Goal: Find specific page/section: Find specific page/section

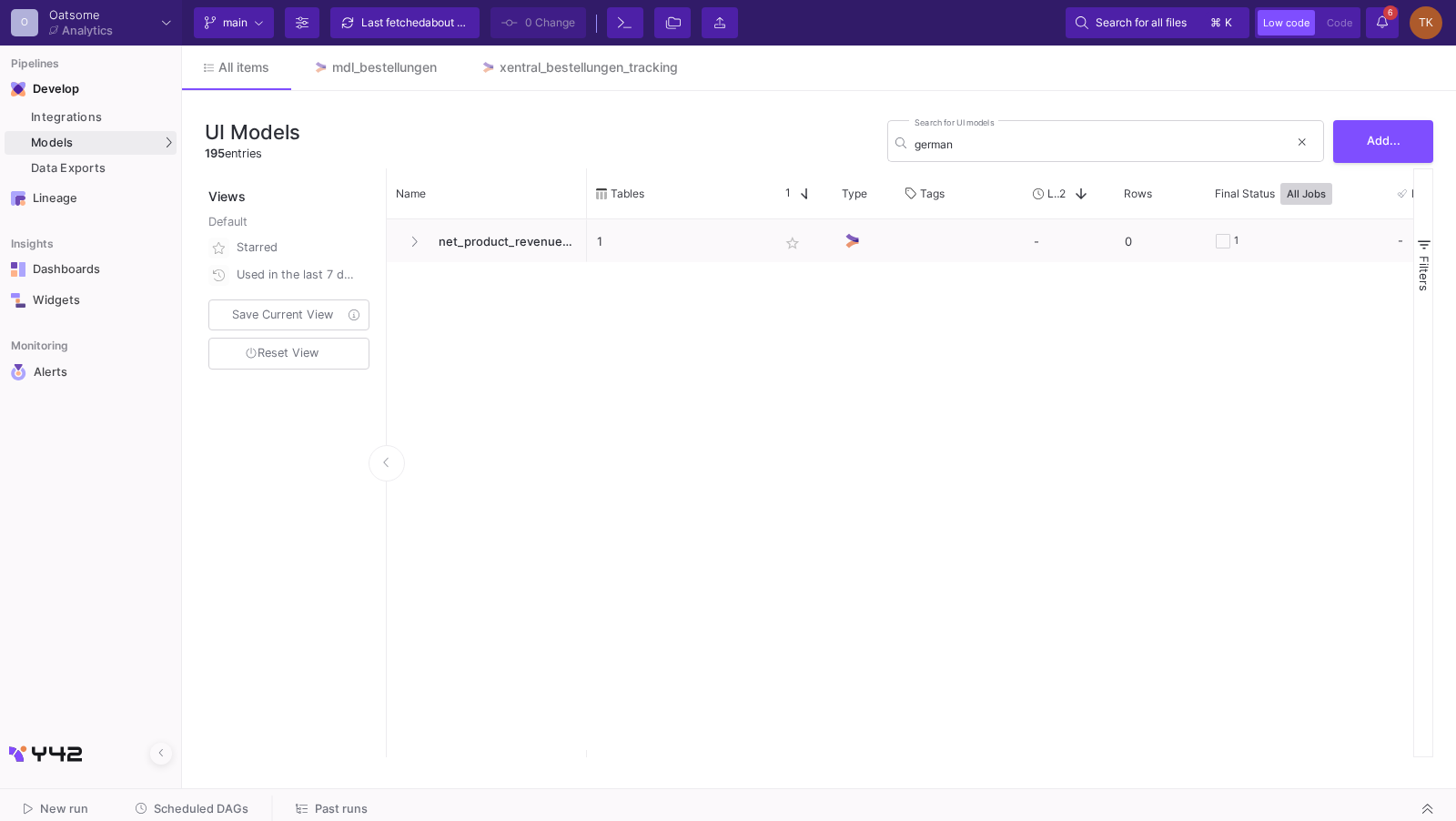
click at [767, 121] on div "UI Models 195 entries german Search for UI models Add..." at bounding box center [819, 141] width 1229 height 55
click at [185, 132] on div "UI-Models SQL-Models" at bounding box center [252, 153] width 134 height 58
click at [200, 133] on div "UI-Models" at bounding box center [227, 139] width 59 height 15
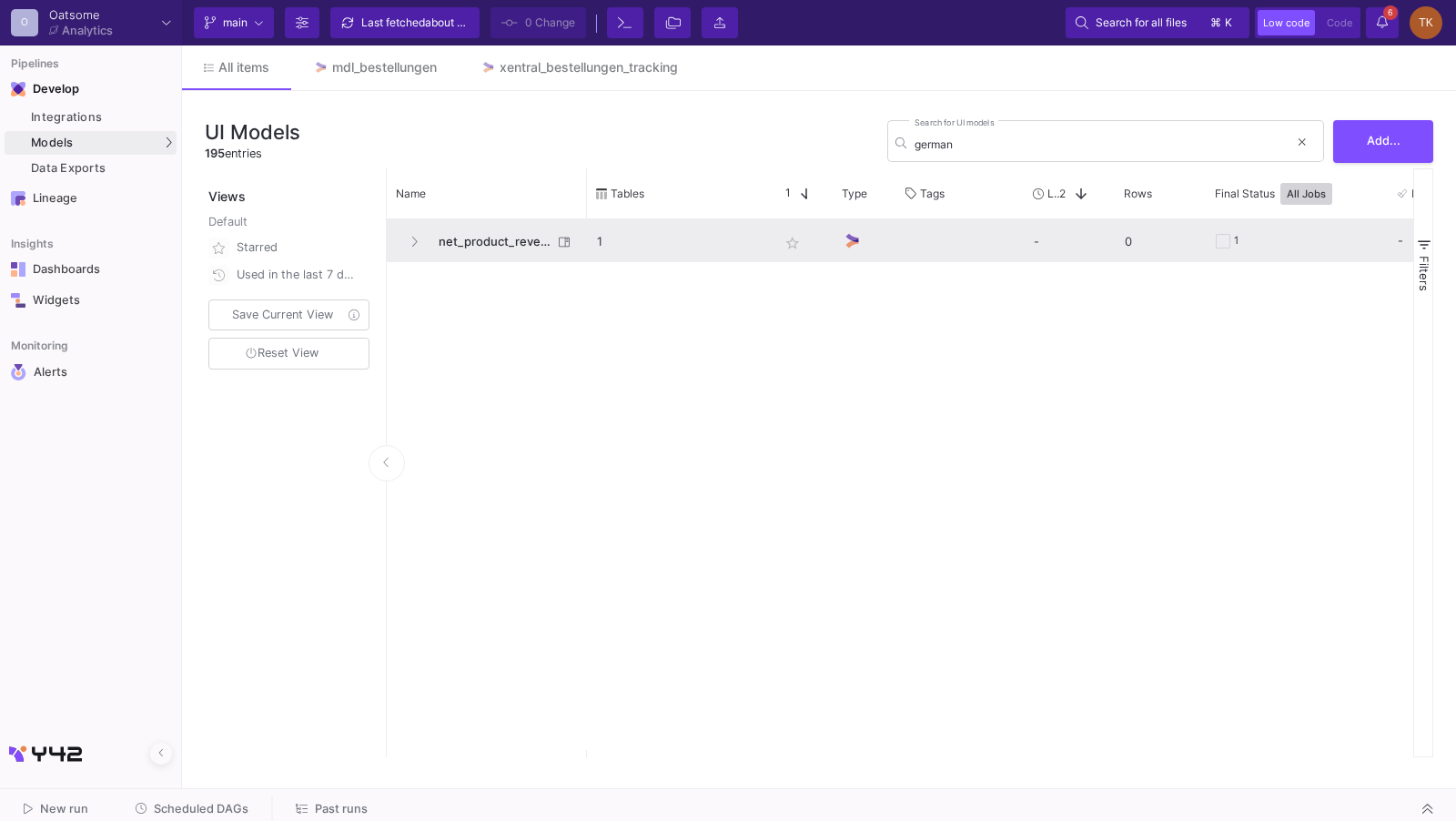
click at [496, 236] on span "net_product_revenue_shopify_german_shop" at bounding box center [489, 242] width 124 height 43
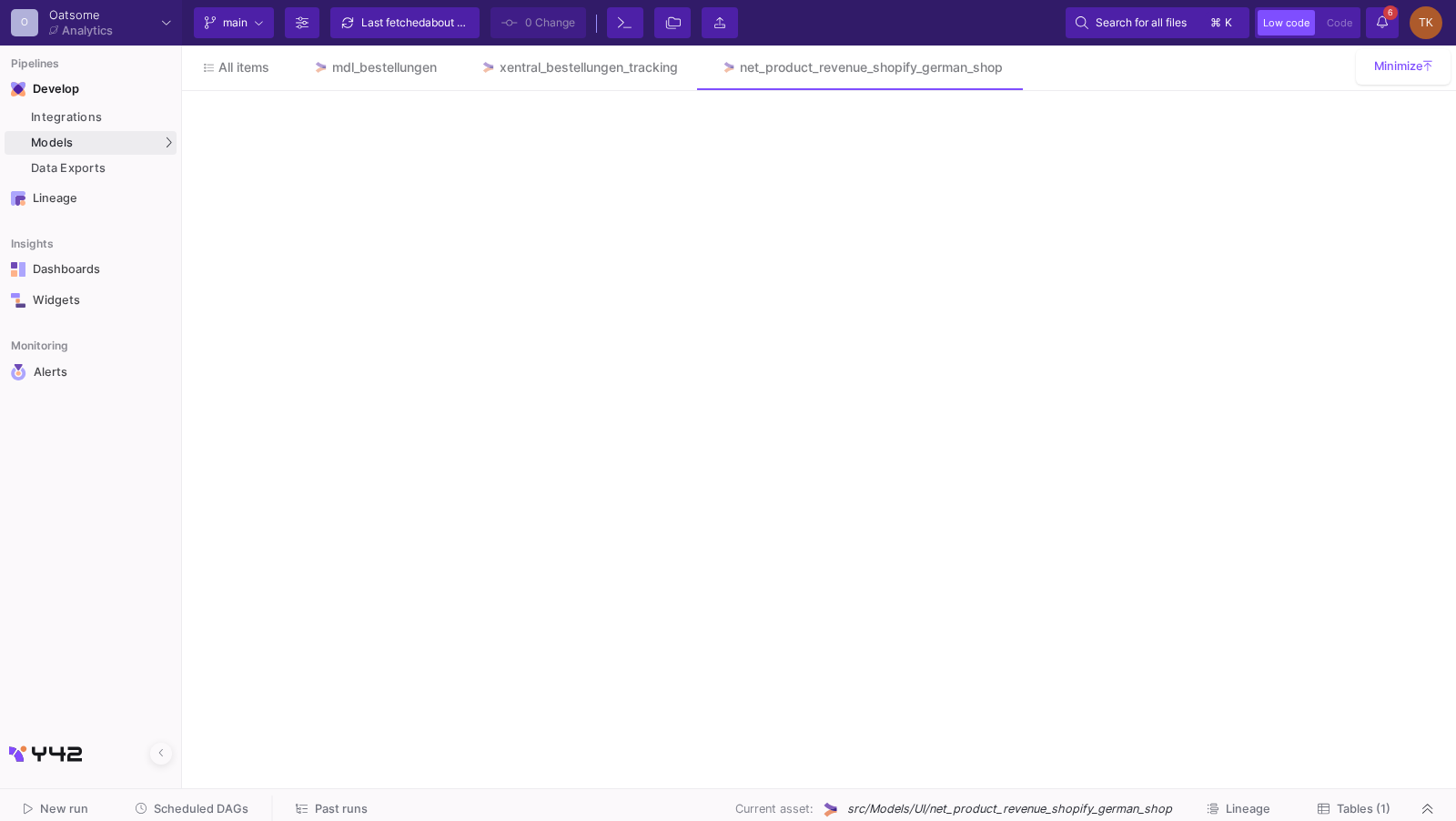
click at [496, 236] on div at bounding box center [819, 440] width 1274 height 679
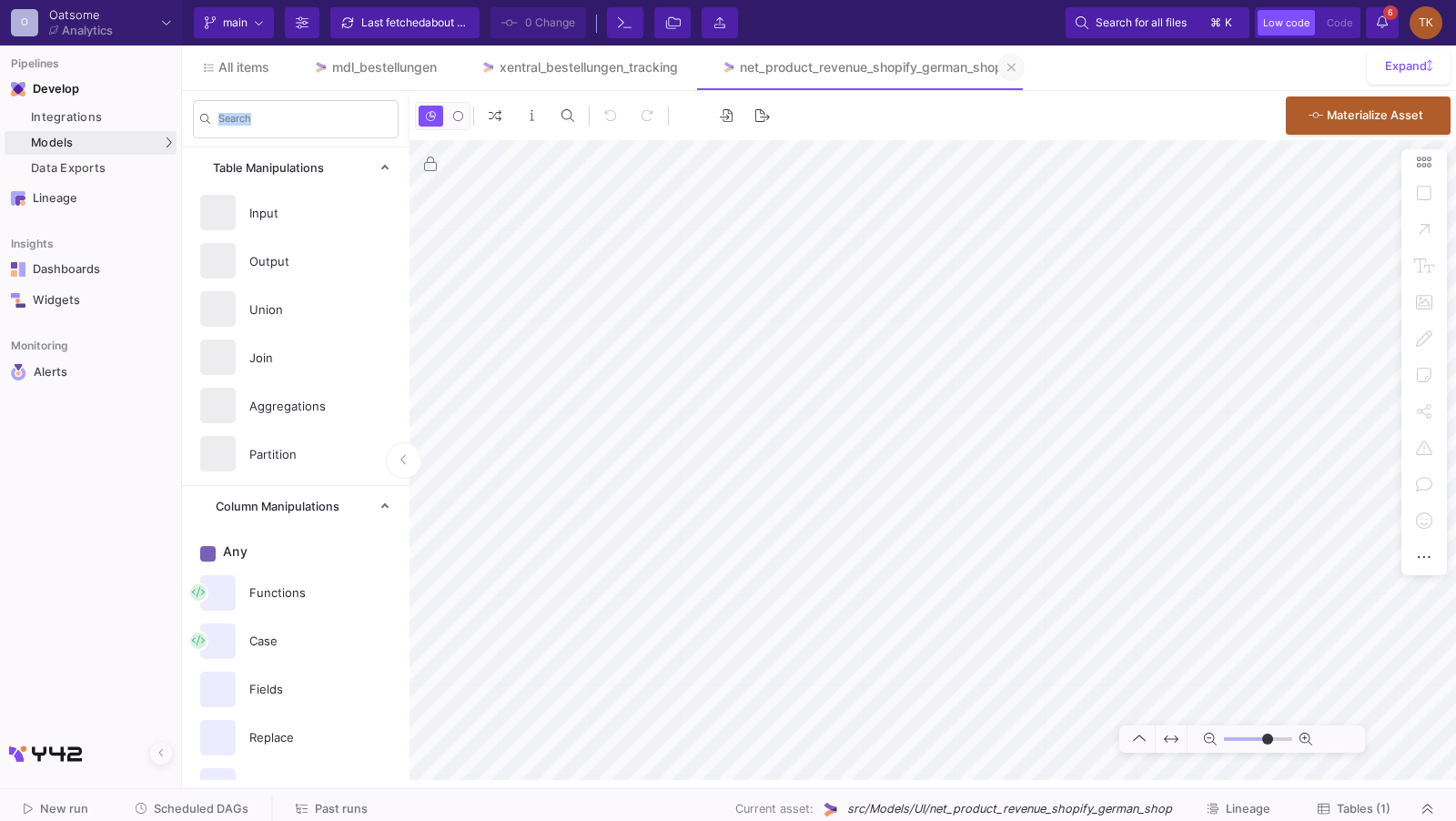
type input "-22"
click at [1012, 70] on button at bounding box center [1011, 68] width 27 height 27
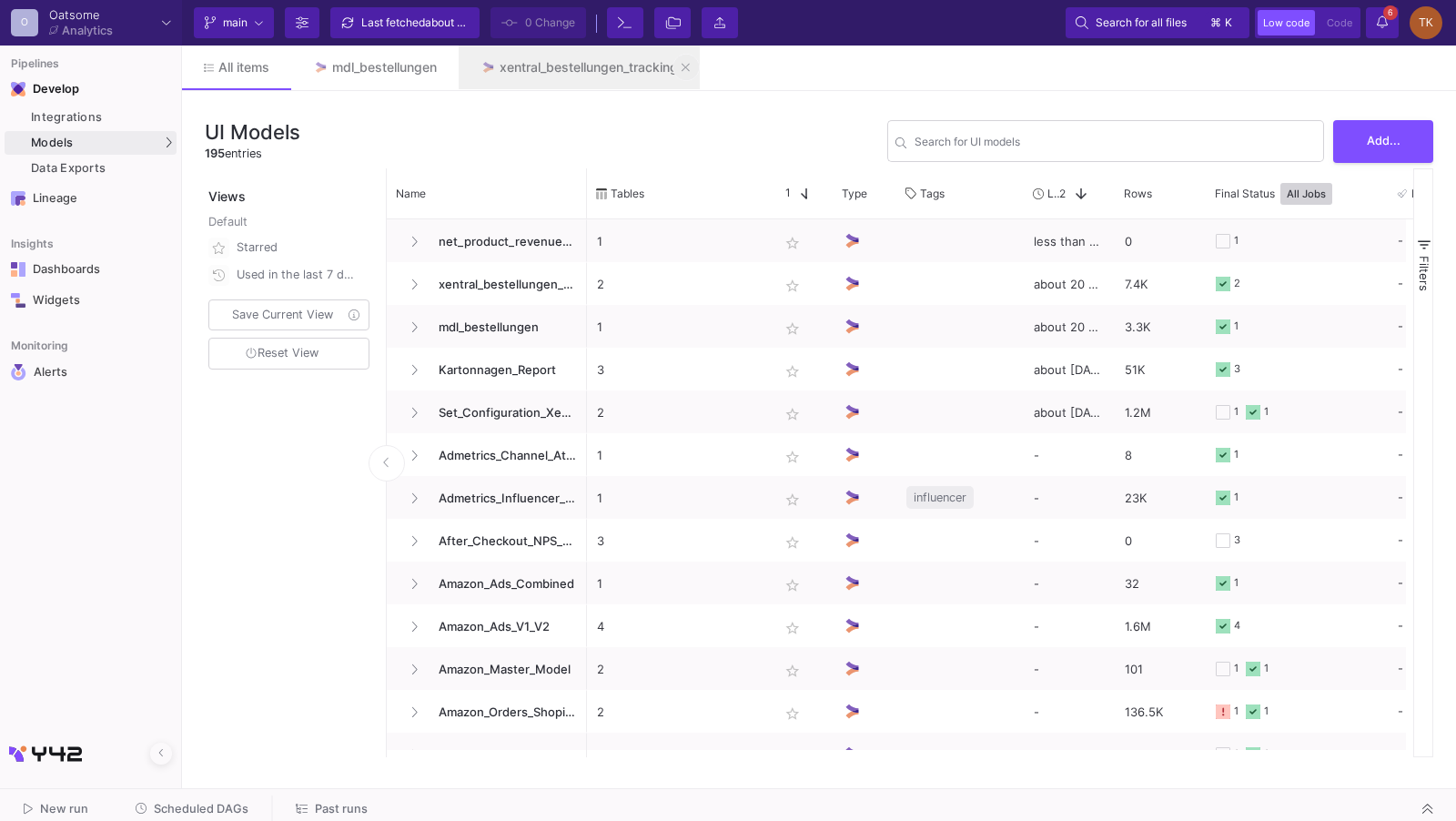
click at [684, 70] on icon at bounding box center [686, 67] width 8 height 13
